Goal: Transaction & Acquisition: Purchase product/service

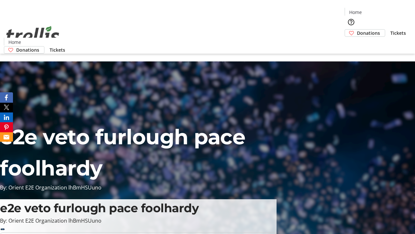
click at [357, 30] on span "Donations" at bounding box center [368, 33] width 23 height 7
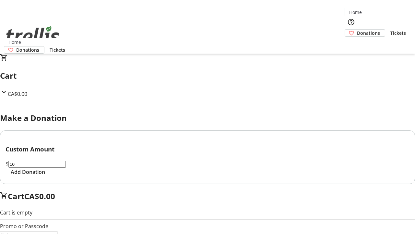
click at [45, 175] on span "Add Donation" at bounding box center [28, 172] width 34 height 8
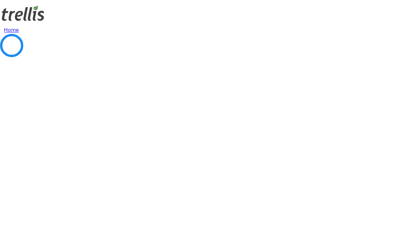
select select "CA"
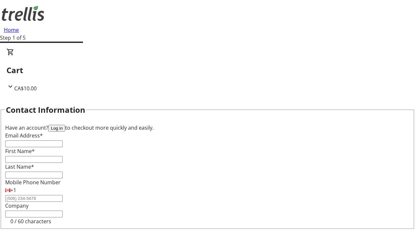
click at [65, 125] on button "Log in" at bounding box center [56, 128] width 17 height 7
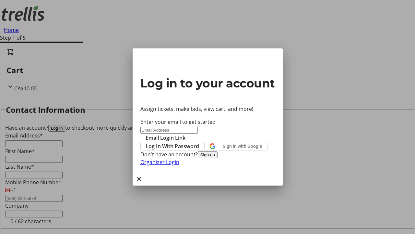
click at [218, 158] on button "Sign up" at bounding box center [208, 154] width 20 height 7
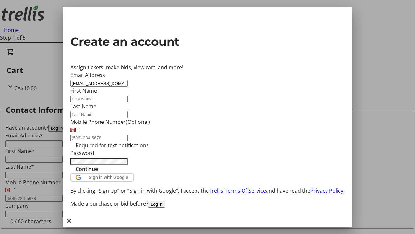
type input "[EMAIL_ADDRESS][DOMAIN_NAME]"
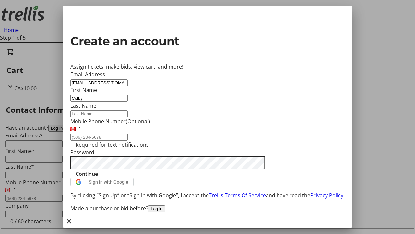
type input "Colby"
type input "[PERSON_NAME]"
click at [98, 177] on span "Continue" at bounding box center [87, 174] width 22 height 8
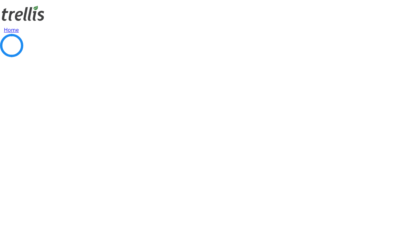
select select "CA"
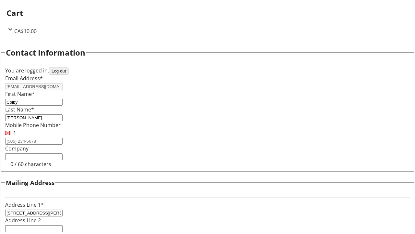
scroll to position [39, 0]
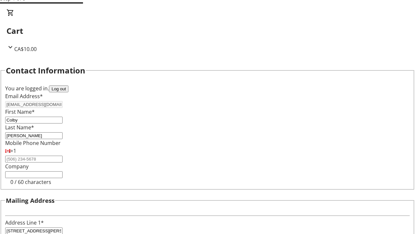
select select "CA"
